Goal: Find specific page/section: Find specific page/section

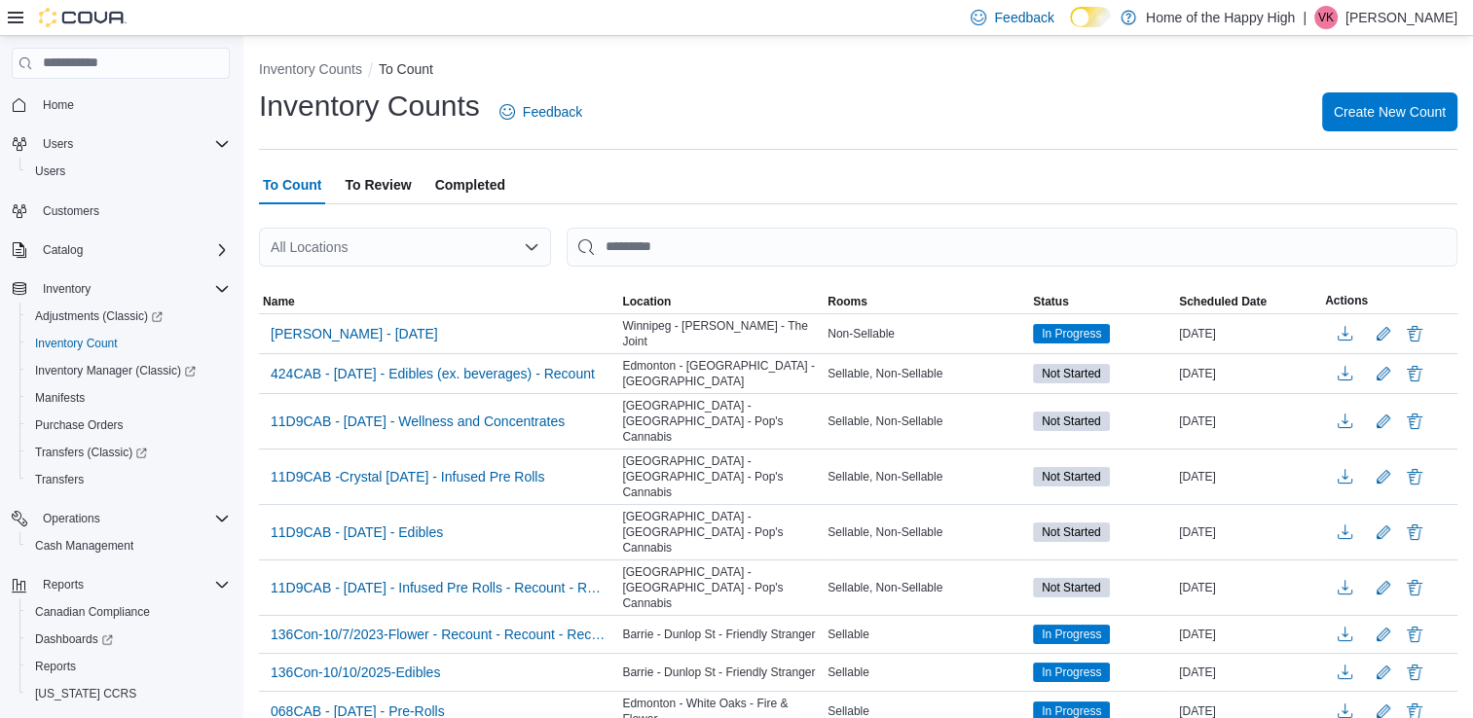
click at [455, 244] on div "All Locations" at bounding box center [405, 247] width 292 height 39
type input "***"
click at [484, 282] on span "Saskatoon - Baltzan - The Joint" at bounding box center [448, 280] width 190 height 19
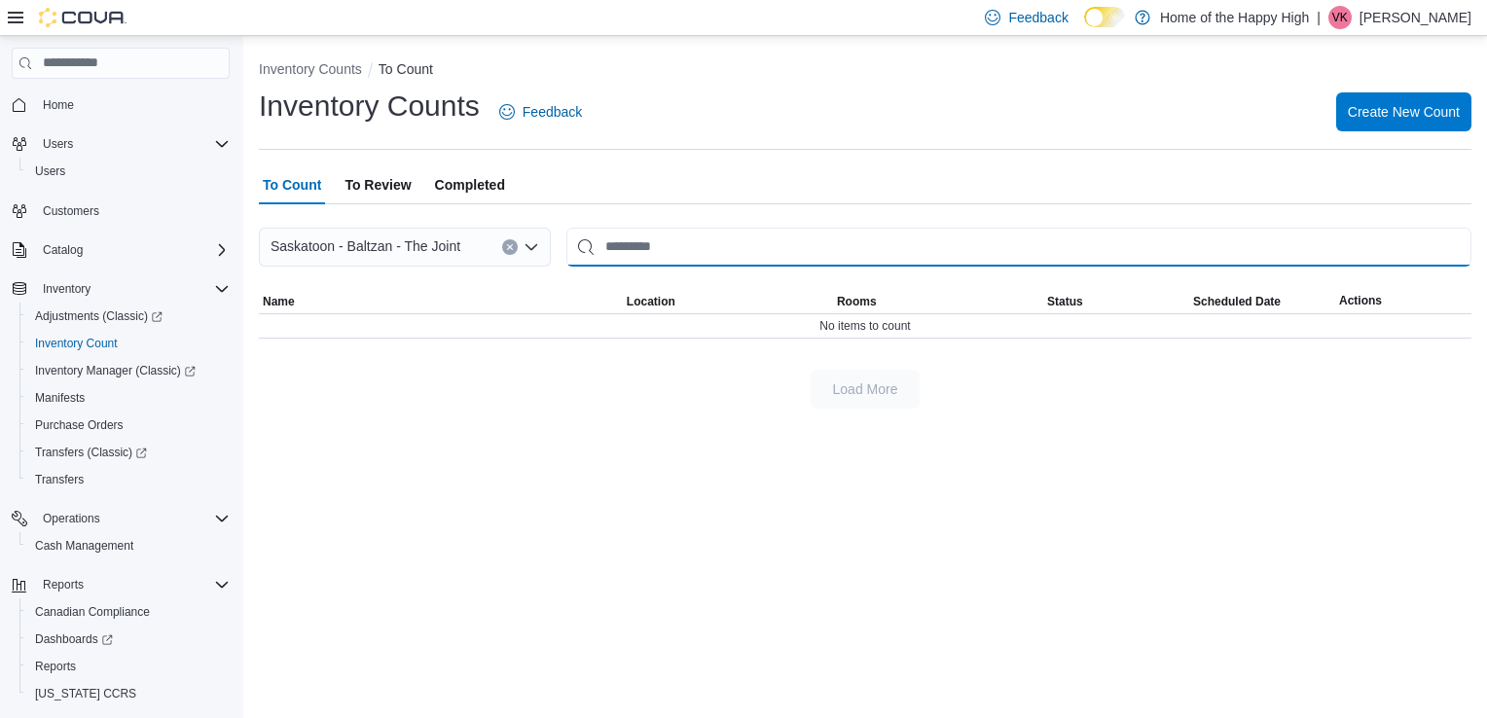
click at [663, 251] on input "This is a search bar. After typing your query, hit enter to filter the results …" at bounding box center [1019, 247] width 905 height 39
type input "******"
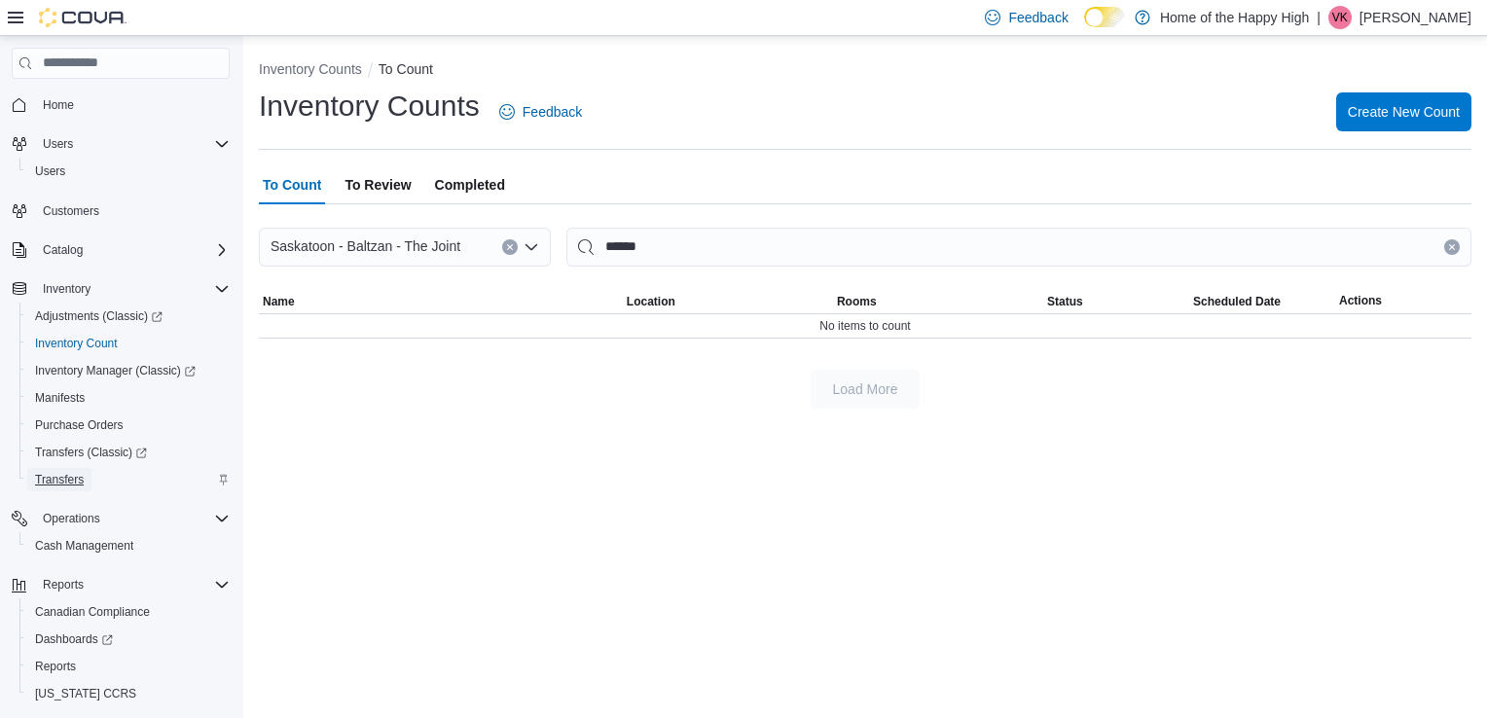
click at [74, 477] on span "Transfers" at bounding box center [59, 480] width 49 height 16
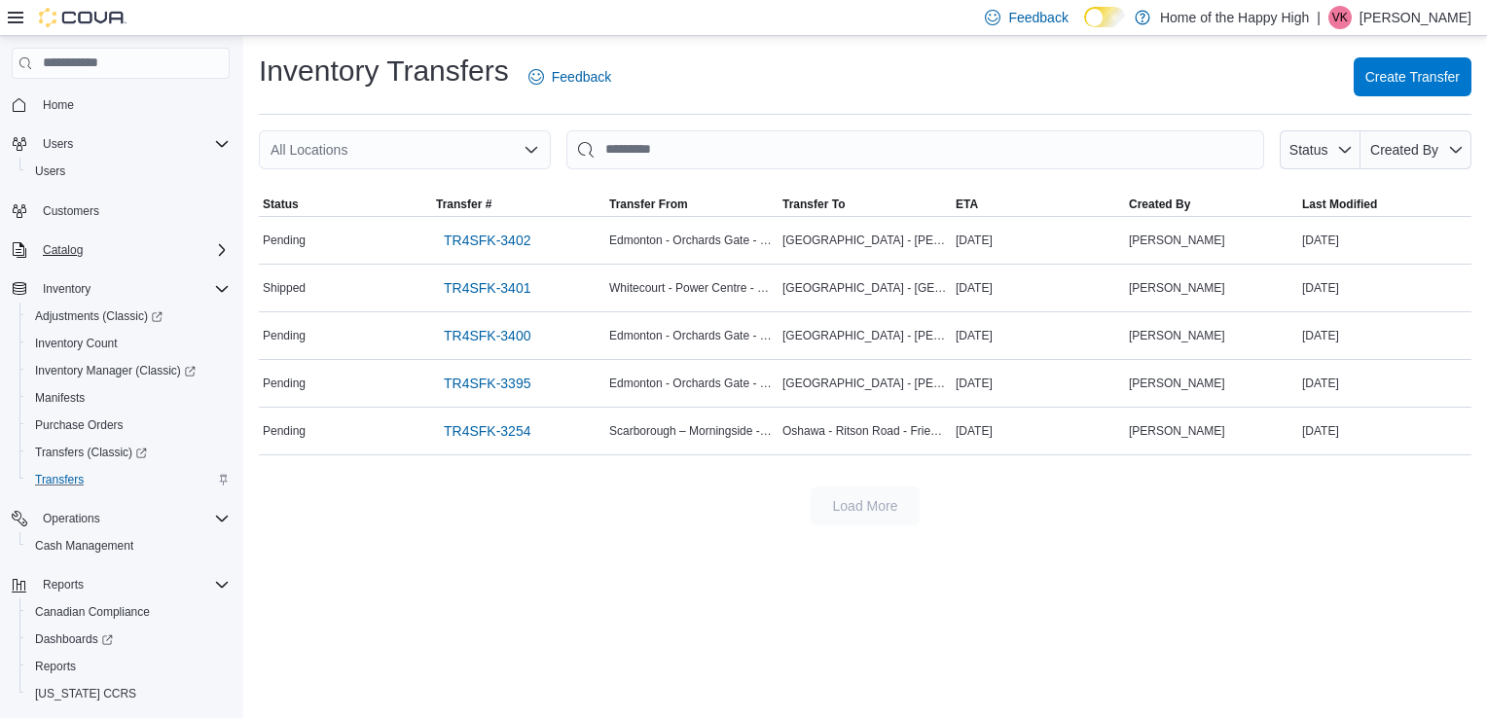
click at [125, 241] on div "Catalog" at bounding box center [132, 249] width 195 height 23
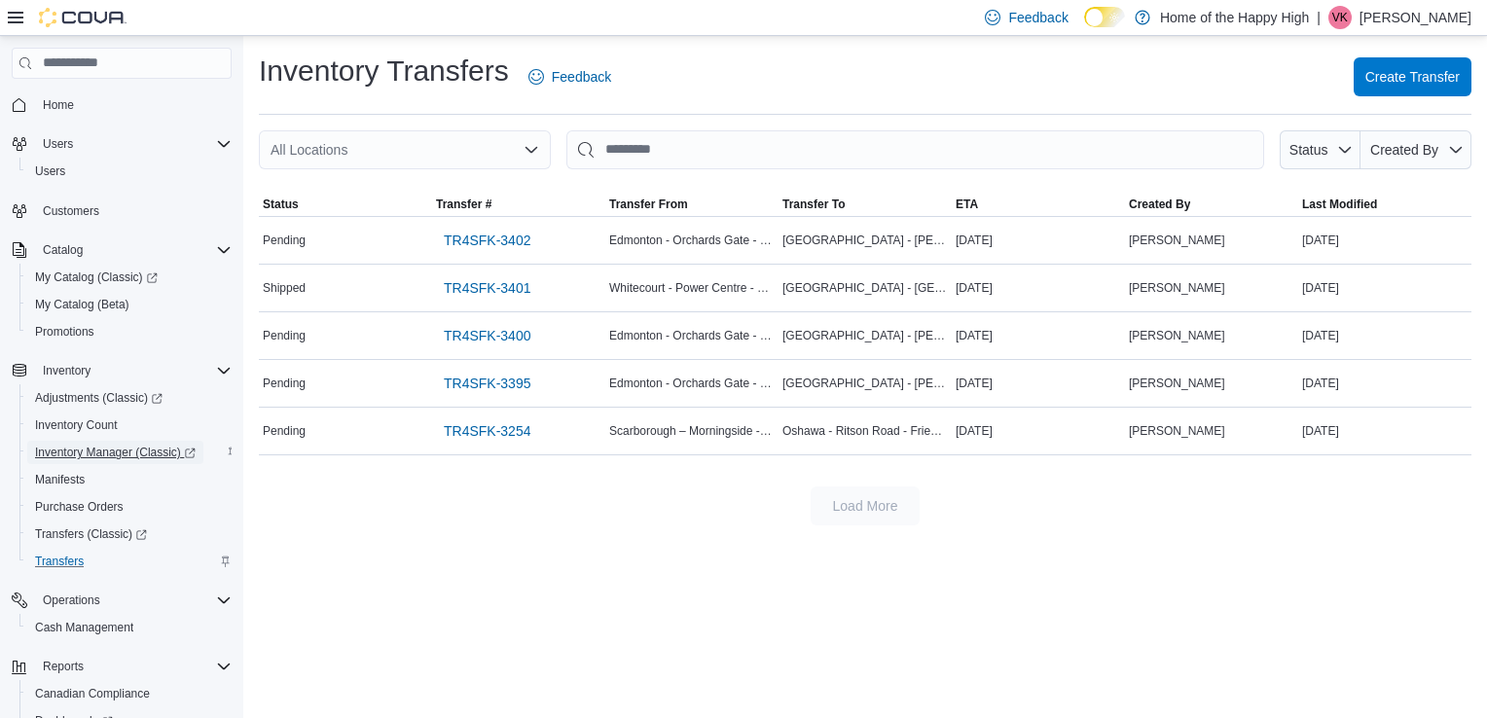
click at [90, 444] on span "Inventory Manager (Classic)" at bounding box center [115, 452] width 161 height 23
click at [65, 477] on span "Manifests" at bounding box center [60, 480] width 50 height 16
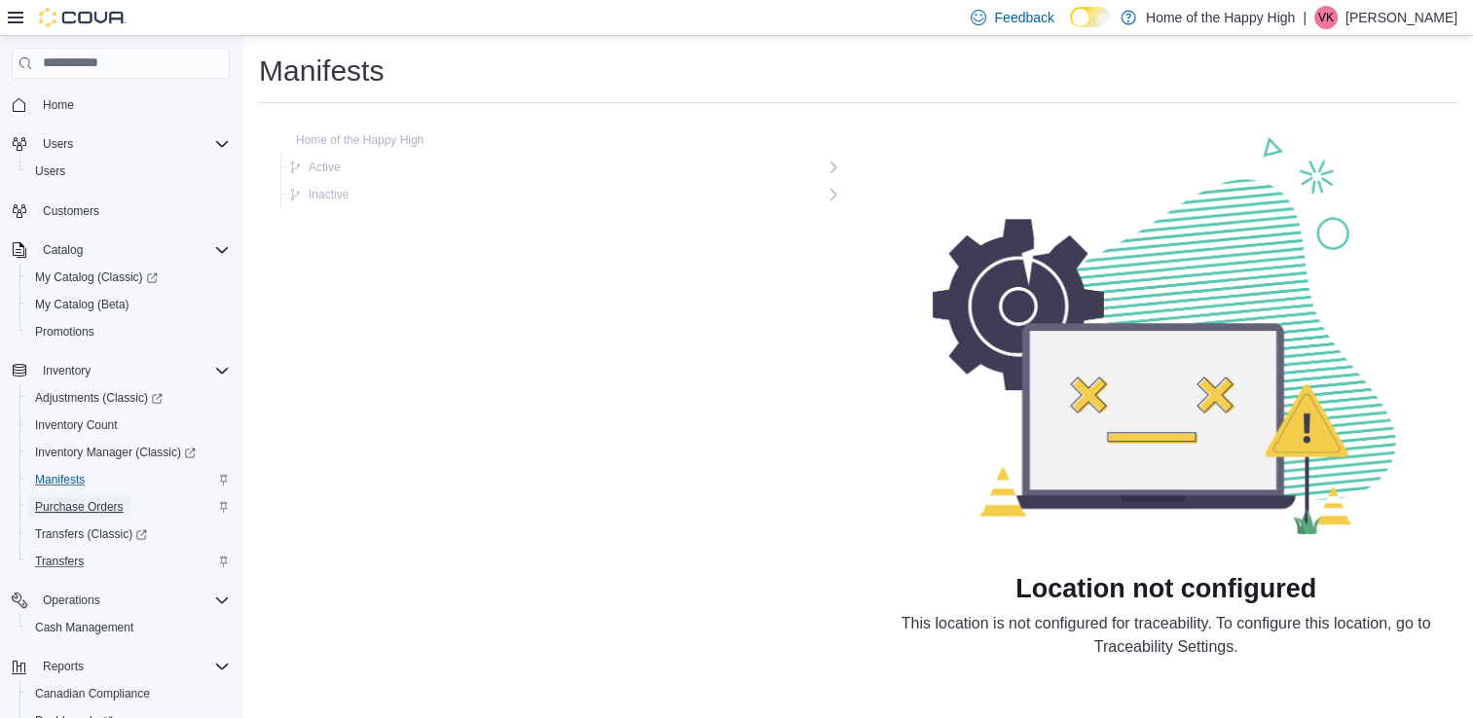
click at [66, 508] on span "Purchase Orders" at bounding box center [79, 507] width 89 height 16
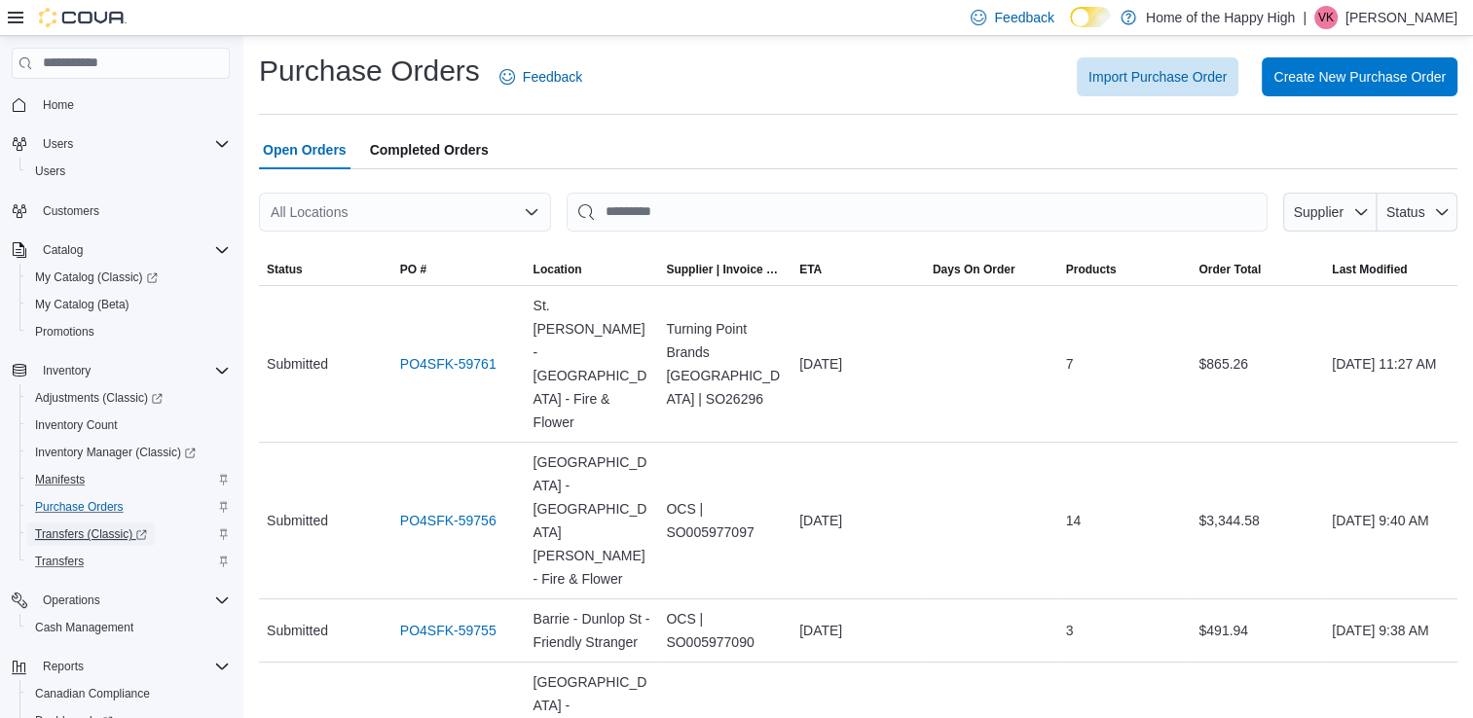
click at [70, 540] on span "Transfers (Classic)" at bounding box center [91, 535] width 112 height 16
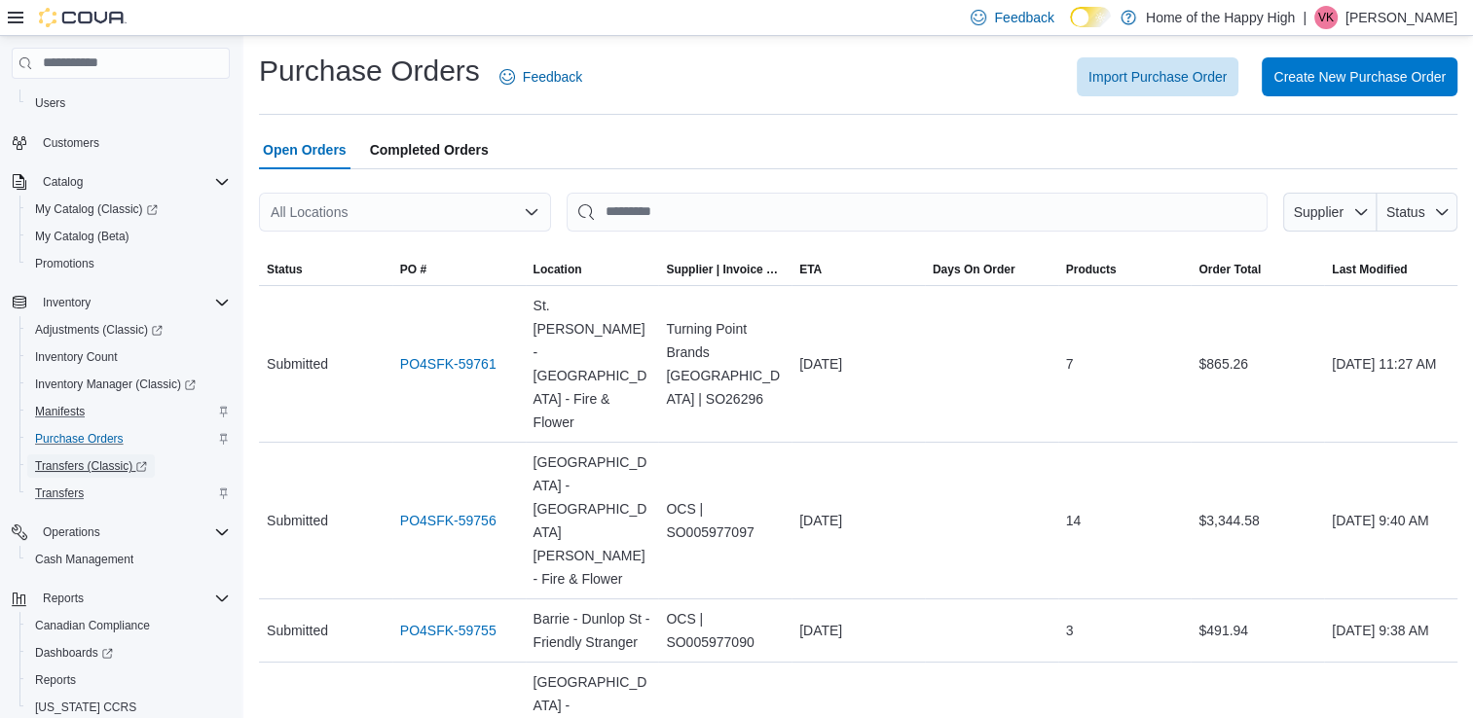
scroll to position [65, 0]
click at [104, 393] on span "Inventory Manager (Classic)" at bounding box center [115, 388] width 161 height 16
